Goal: Task Accomplishment & Management: Manage account settings

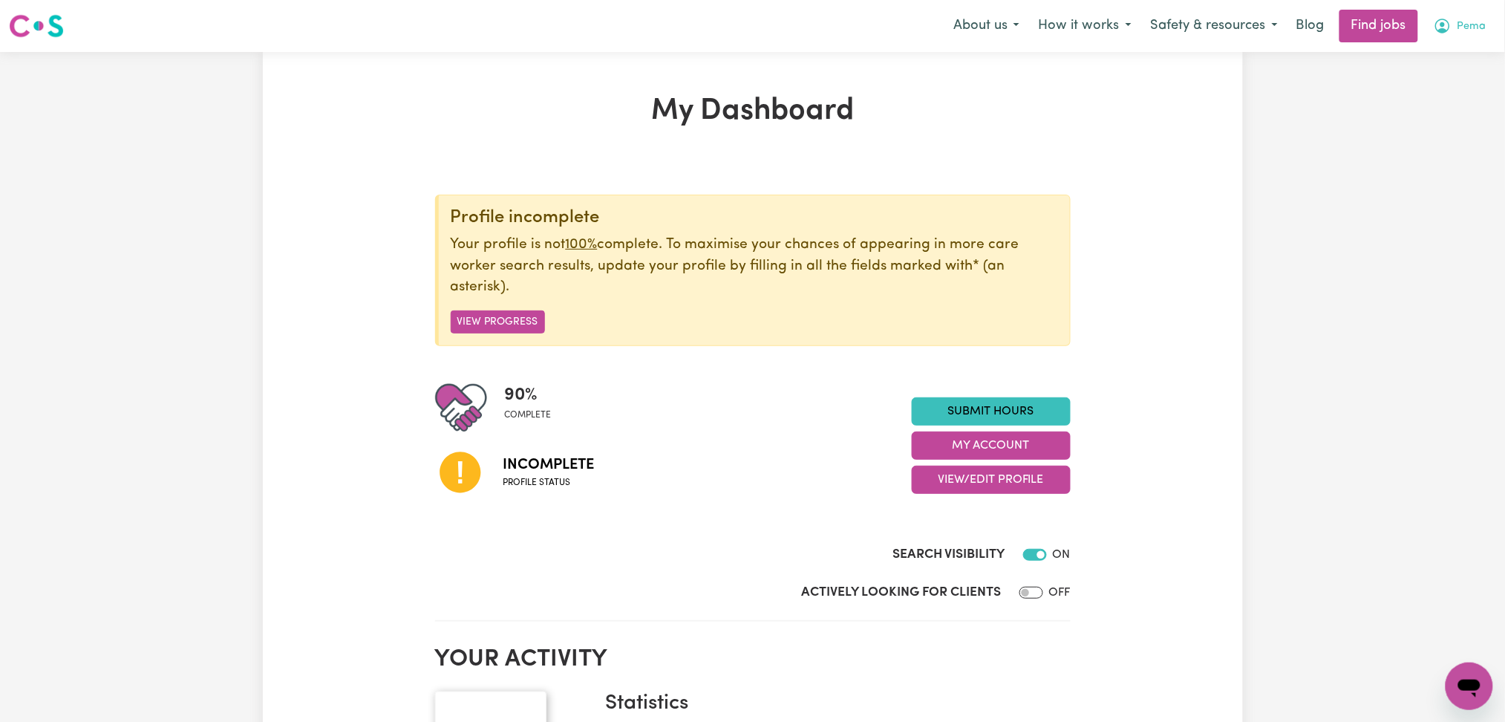
drag, startPoint x: 1467, startPoint y: 21, endPoint x: 1456, endPoint y: 39, distance: 21.0
click at [1467, 23] on span "Pema" at bounding box center [1472, 27] width 29 height 16
click at [1450, 100] on link "Logout" at bounding box center [1436, 114] width 117 height 28
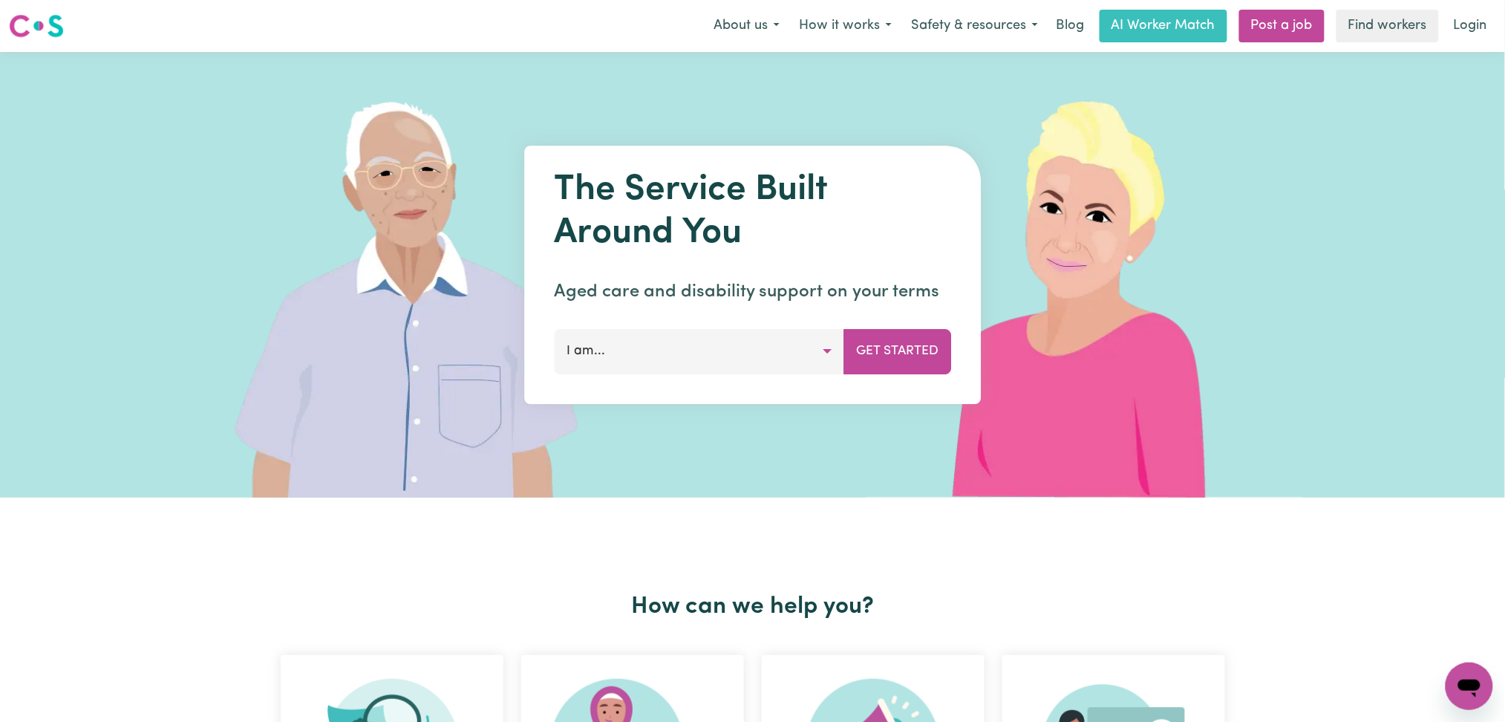
click at [1474, 19] on link "Login" at bounding box center [1470, 26] width 51 height 33
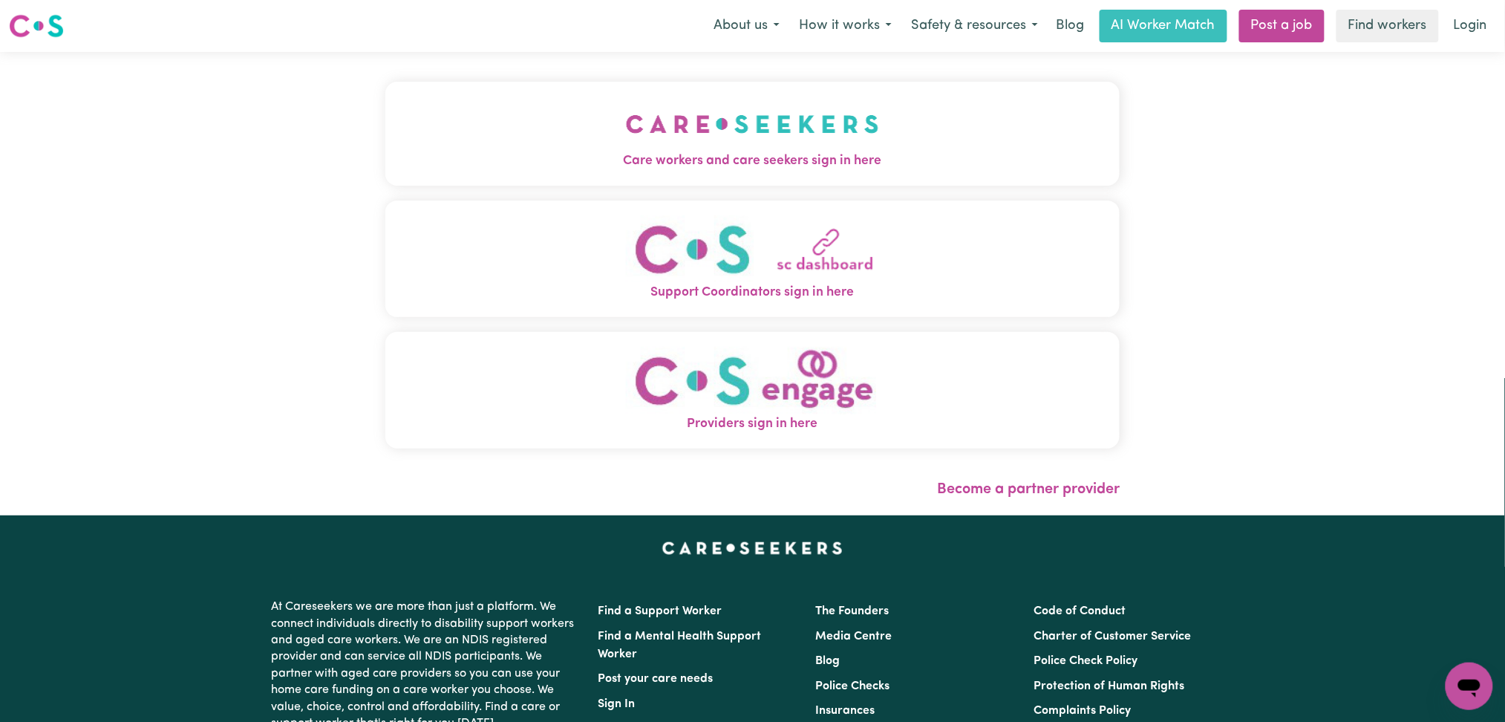
click at [584, 94] on button "Care workers and care seekers sign in here" at bounding box center [752, 134] width 735 height 104
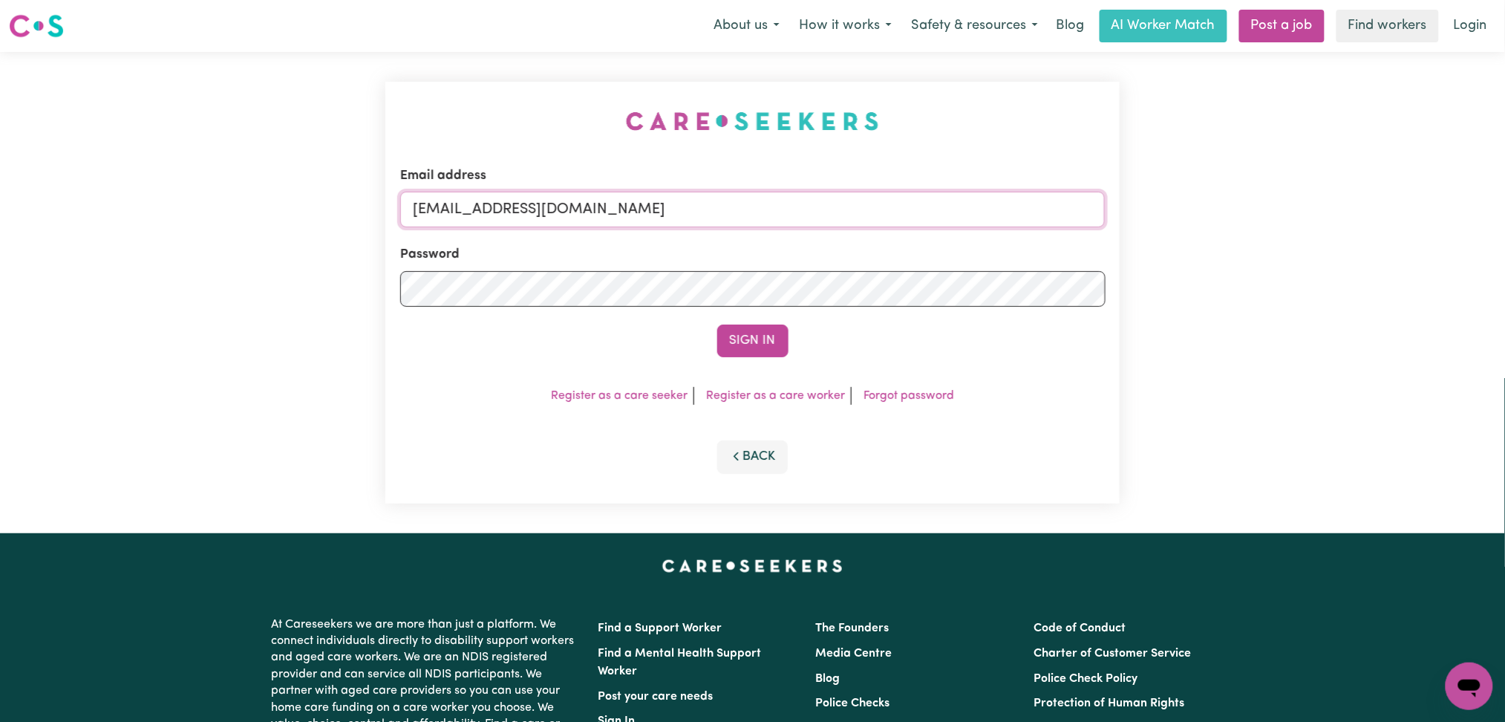
click at [619, 196] on input "[EMAIL_ADDRESS][DOMAIN_NAME]" at bounding box center [753, 210] width 706 height 36
drag, startPoint x: 485, startPoint y: 212, endPoint x: 802, endPoint y: 211, distance: 317.1
click at [802, 211] on input "Superuser~[EMAIL_ADDRESS][DOMAIN_NAME]" at bounding box center [753, 210] width 706 height 36
click at [578, 218] on input "Superuser~[EMAIL_ADDRESS][DOMAIN_NAME]" at bounding box center [753, 210] width 706 height 36
drag, startPoint x: 487, startPoint y: 208, endPoint x: 957, endPoint y: 213, distance: 469.4
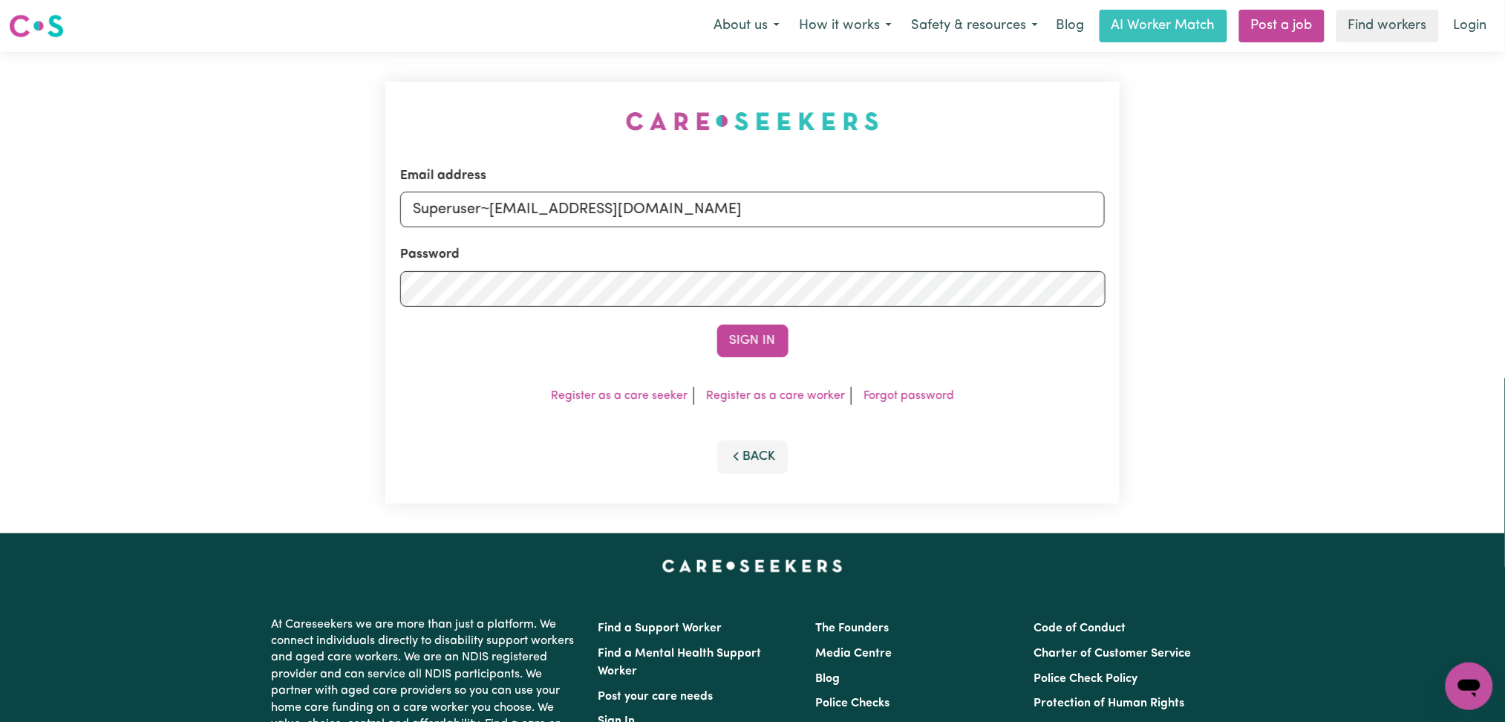
click at [957, 213] on input "Superuser~[EMAIL_ADDRESS][DOMAIN_NAME]" at bounding box center [753, 210] width 706 height 36
type input "Superuser~[EMAIL_ADDRESS][DOMAIN_NAME]"
click at [758, 333] on button "Sign In" at bounding box center [752, 341] width 71 height 33
